Goal: Find specific page/section

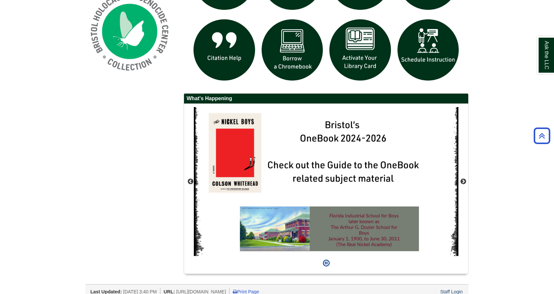
scroll to position [527, 0]
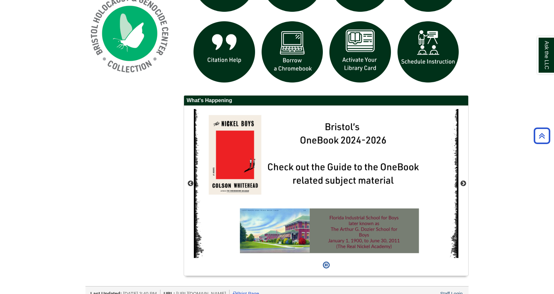
drag, startPoint x: 0, startPoint y: 0, endPoint x: 522, endPoint y: 223, distance: 567.3
click at [463, 181] on button "Next" at bounding box center [463, 184] width 7 height 7
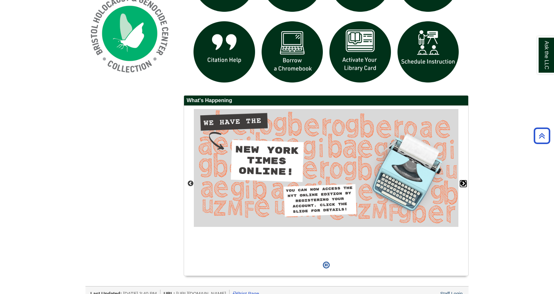
click at [463, 181] on button "Next" at bounding box center [463, 184] width 7 height 7
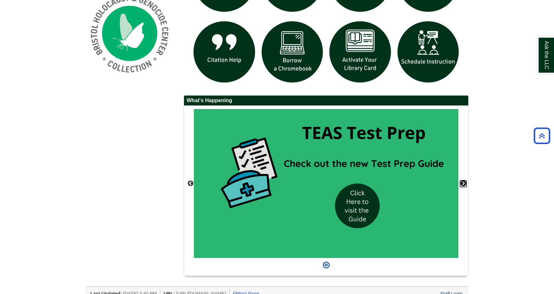
click at [463, 181] on button "Next" at bounding box center [463, 184] width 7 height 7
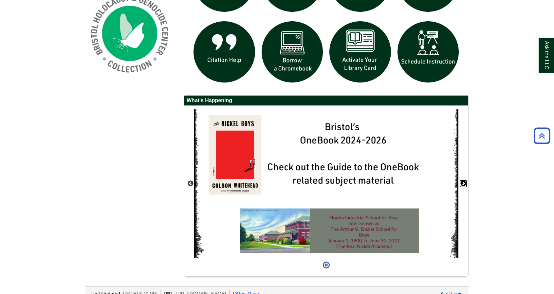
click at [463, 181] on button "Next" at bounding box center [463, 184] width 7 height 7
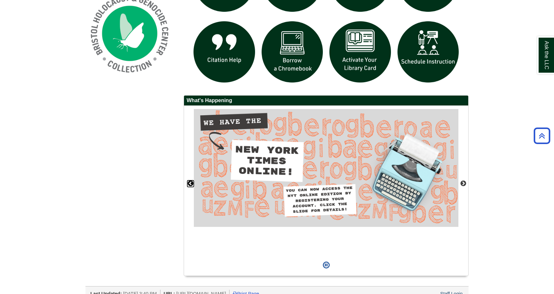
click at [189, 181] on button "Previous" at bounding box center [190, 184] width 7 height 7
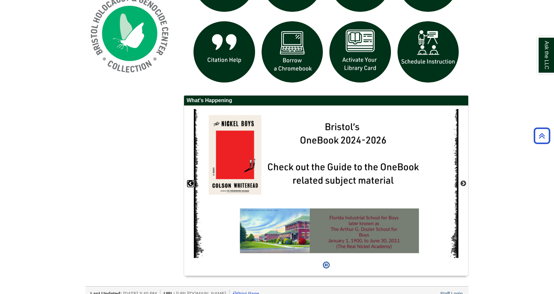
click at [189, 181] on button "Previous" at bounding box center [190, 184] width 7 height 7
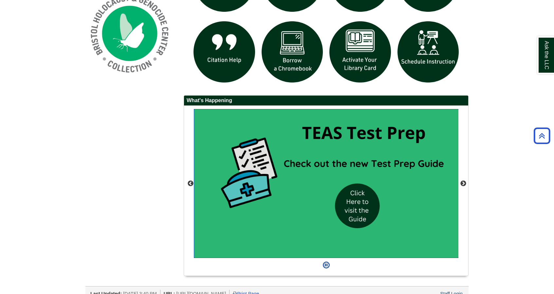
click at [293, 178] on img "slideshow" at bounding box center [326, 183] width 265 height 149
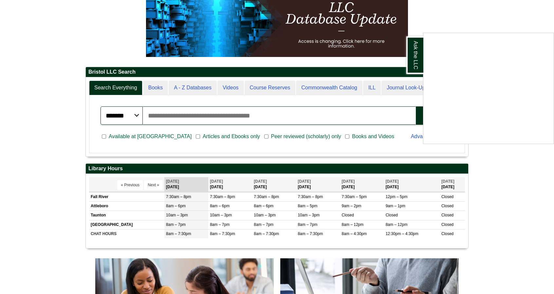
scroll to position [83, 0]
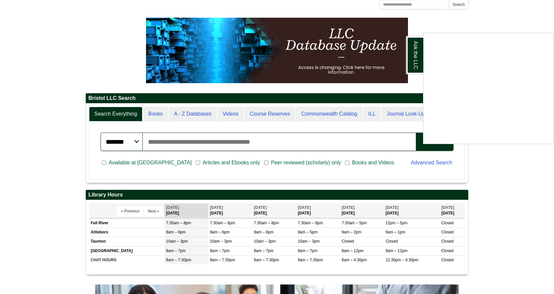
click at [186, 114] on div "Ask the LLC" at bounding box center [277, 147] width 554 height 294
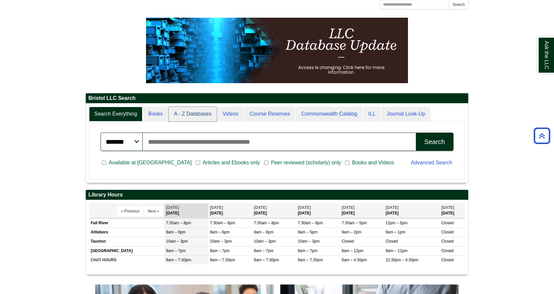
click at [186, 114] on link "A - Z Databases" at bounding box center [193, 114] width 48 height 15
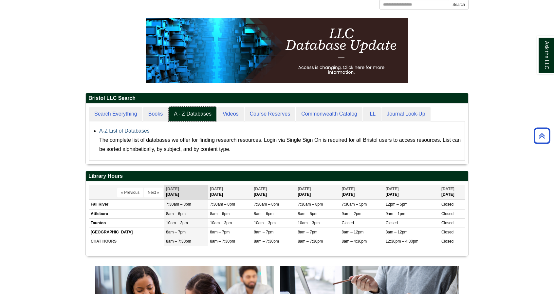
scroll to position [3, 3]
click at [129, 131] on link "A-Z List of Databases" at bounding box center [124, 131] width 50 height 6
